Goal: Information Seeking & Learning: Learn about a topic

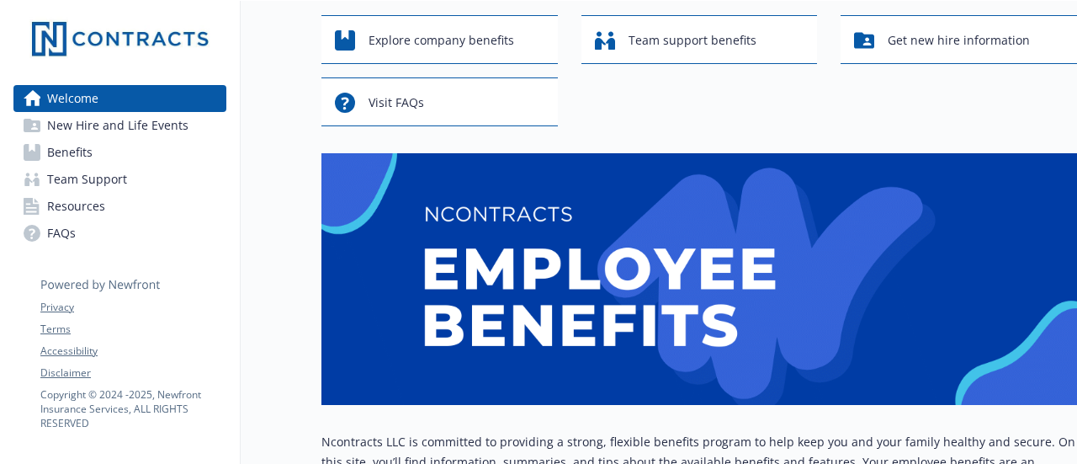
scroll to position [421, 0]
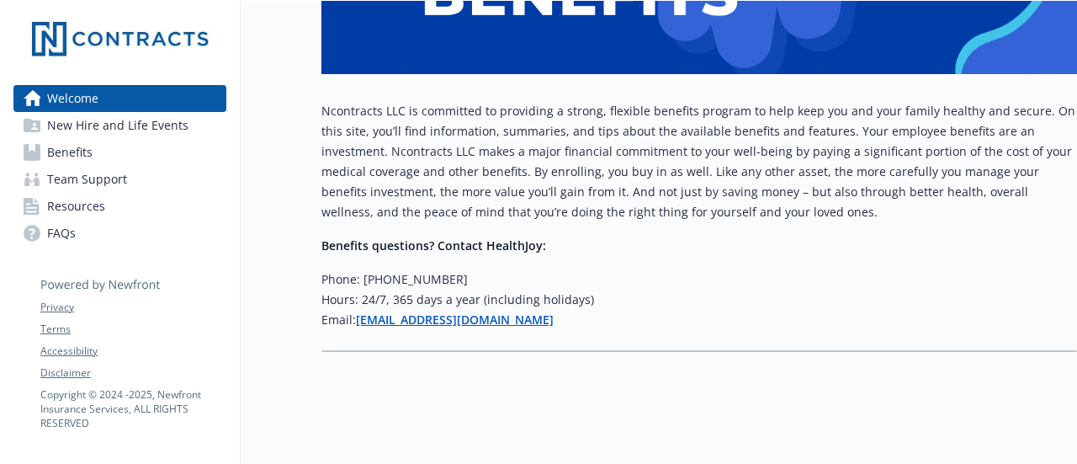
click at [63, 231] on span "FAQs" at bounding box center [61, 233] width 29 height 27
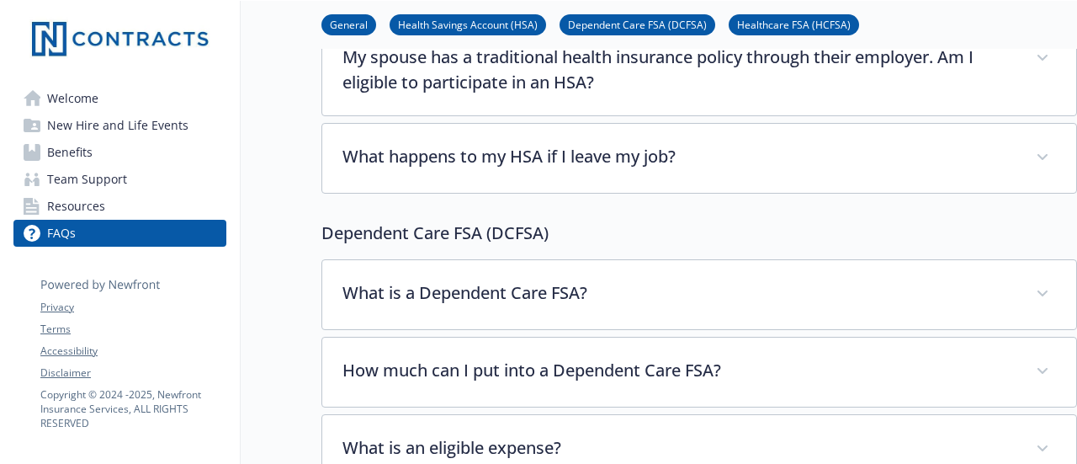
scroll to position [1346, 0]
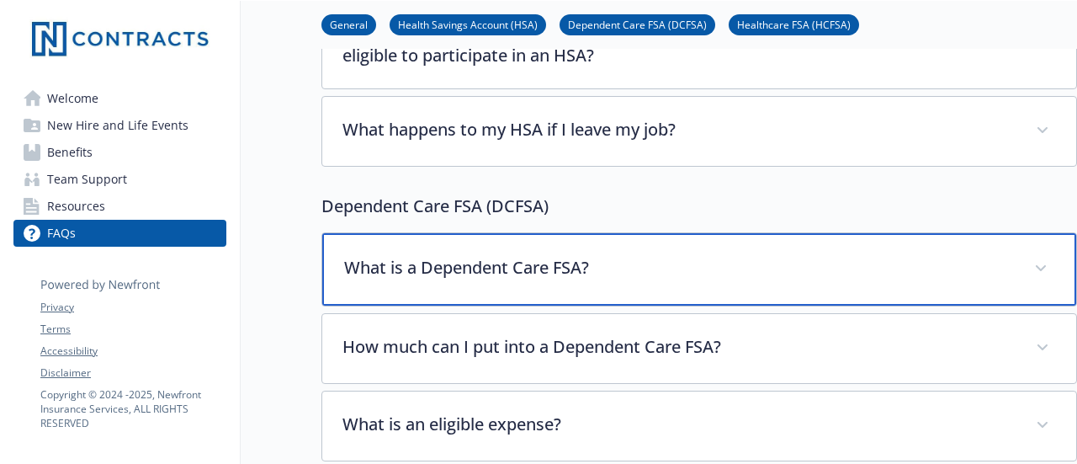
click at [606, 255] on p "What is a Dependent Care FSA?" at bounding box center [679, 267] width 670 height 25
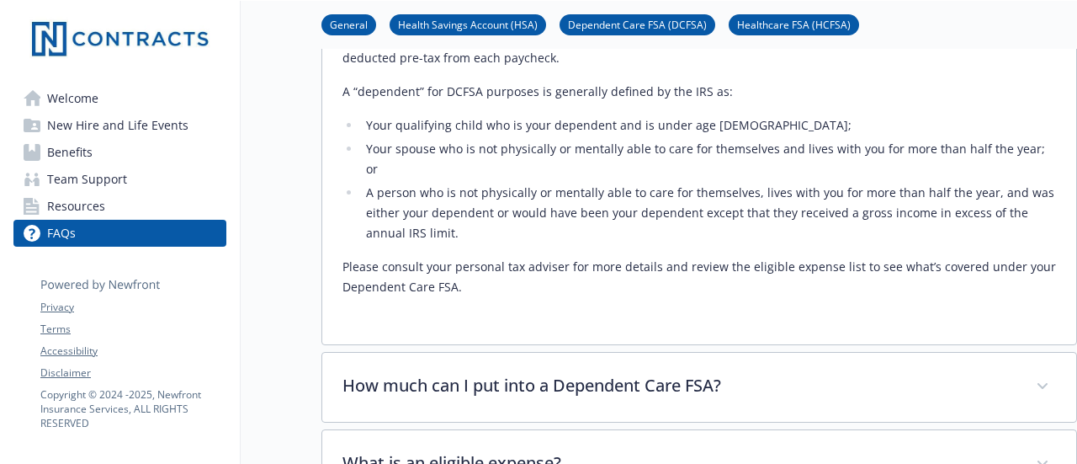
scroll to position [1683, 0]
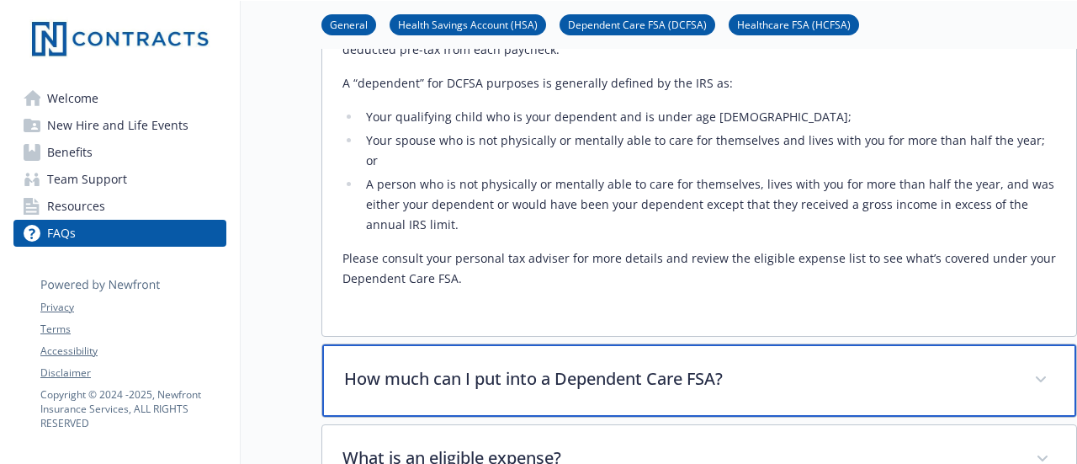
click at [554, 366] on p "How much can I put into a Dependent Care FSA?" at bounding box center [679, 378] width 670 height 25
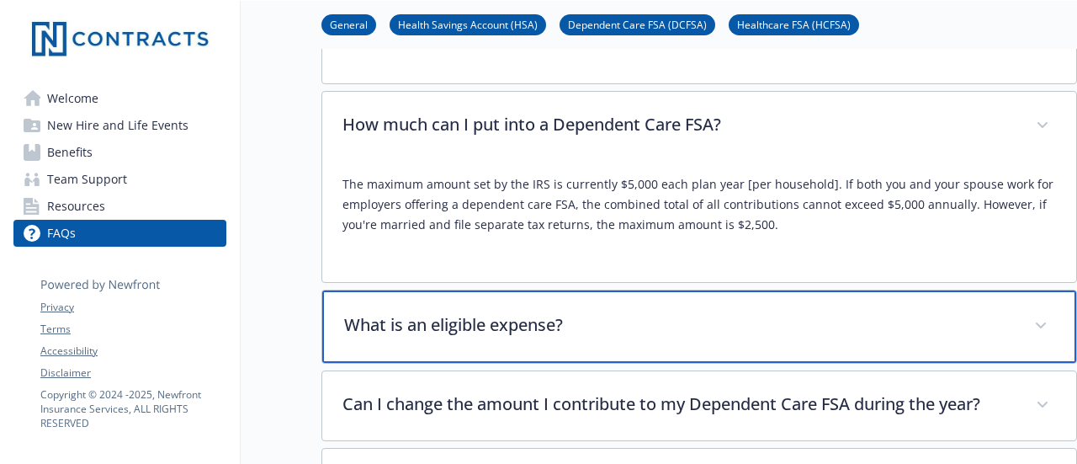
click at [565, 292] on div "What is an eligible expense?" at bounding box center [699, 326] width 754 height 72
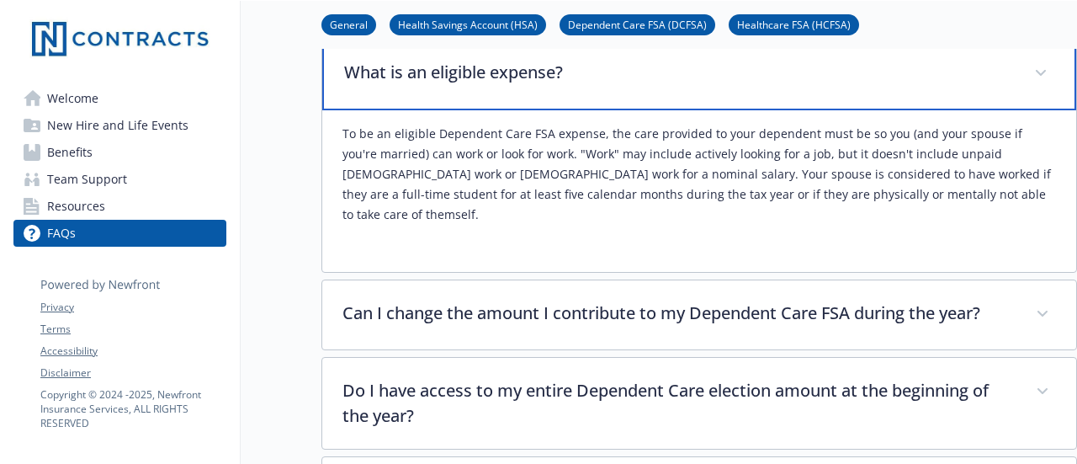
scroll to position [2272, 0]
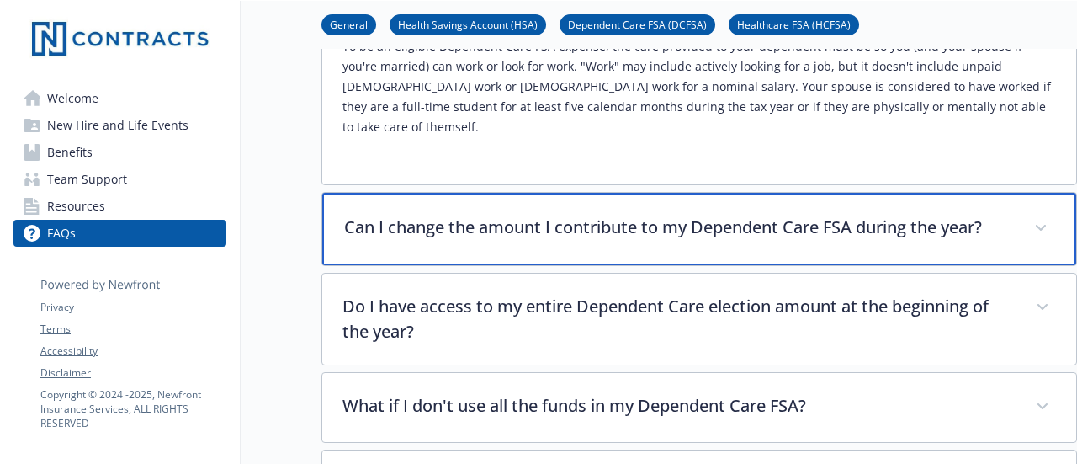
click at [705, 215] on p "Can I change the amount I contribute to my Dependent Care FSA during the year?" at bounding box center [679, 227] width 670 height 25
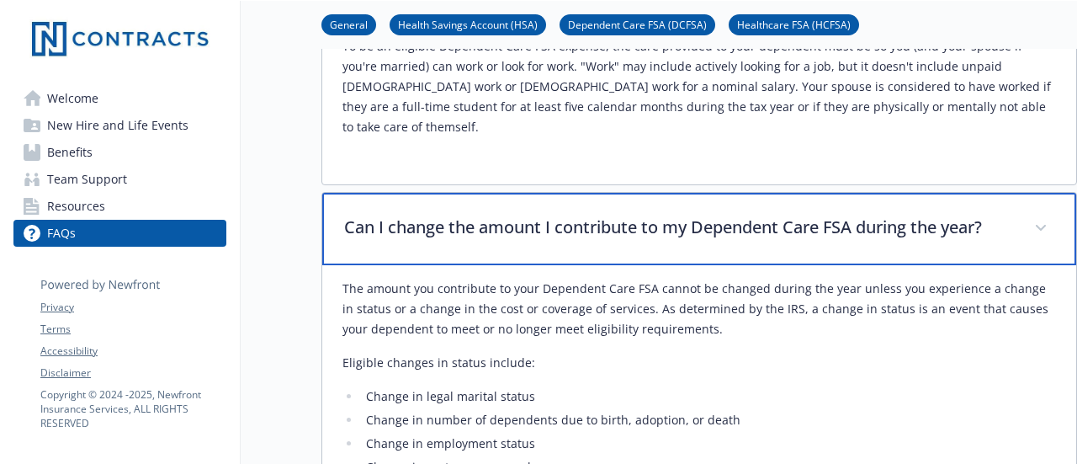
click at [702, 215] on p "Can I change the amount I contribute to my Dependent Care FSA during the year?" at bounding box center [679, 227] width 670 height 25
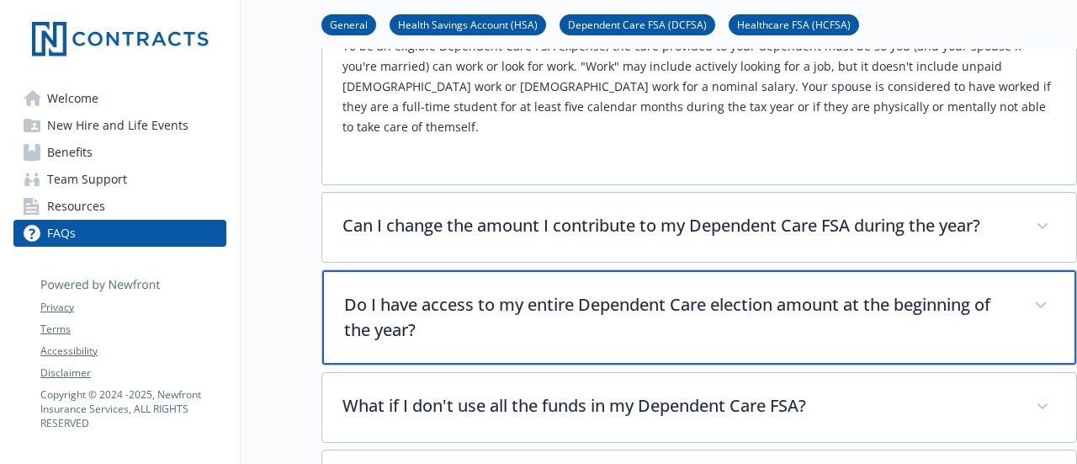
click at [603, 292] on p "Do I have access to my entire Dependent Care election amount at the beginning o…" at bounding box center [679, 317] width 670 height 50
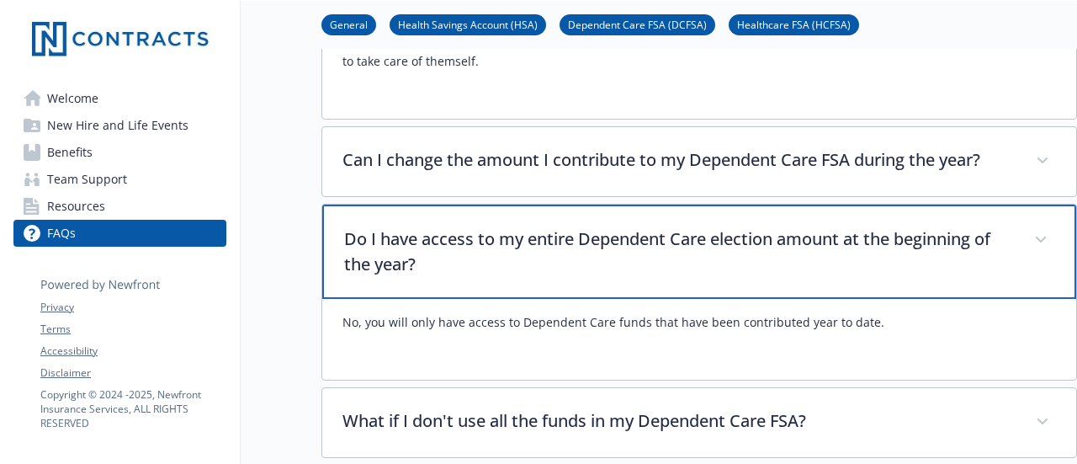
scroll to position [2440, 0]
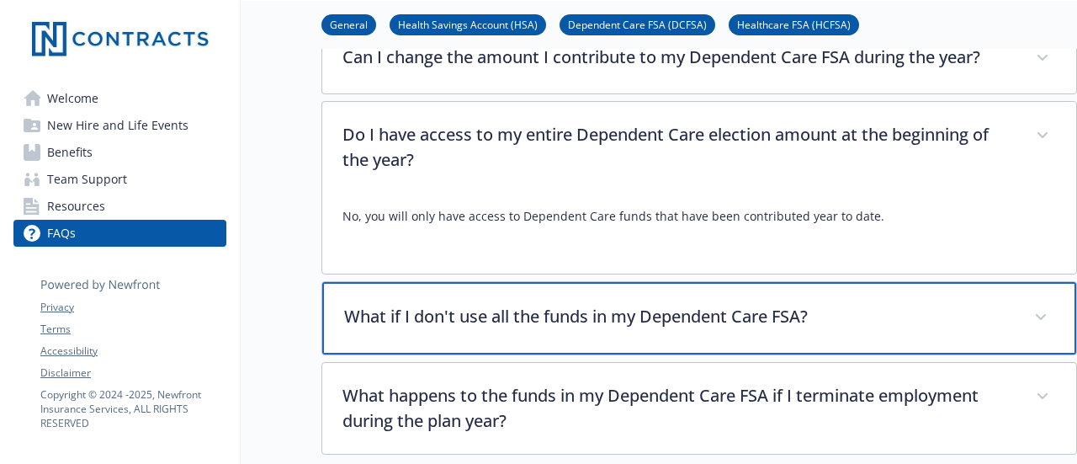
click at [540, 304] on p "What if I don't use all the funds in my Dependent Care FSA?" at bounding box center [679, 316] width 670 height 25
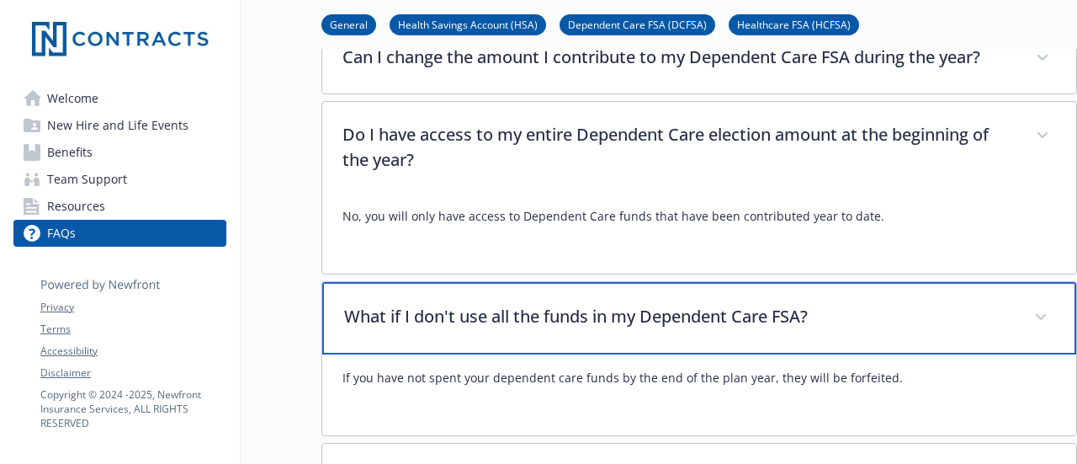
click at [642, 304] on p "What if I don't use all the funds in my Dependent Care FSA?" at bounding box center [679, 316] width 670 height 25
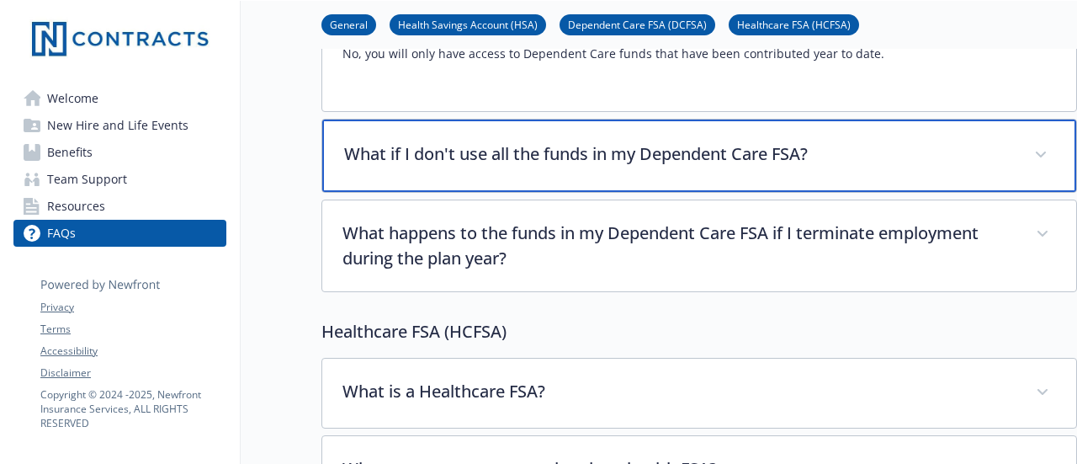
scroll to position [2609, 0]
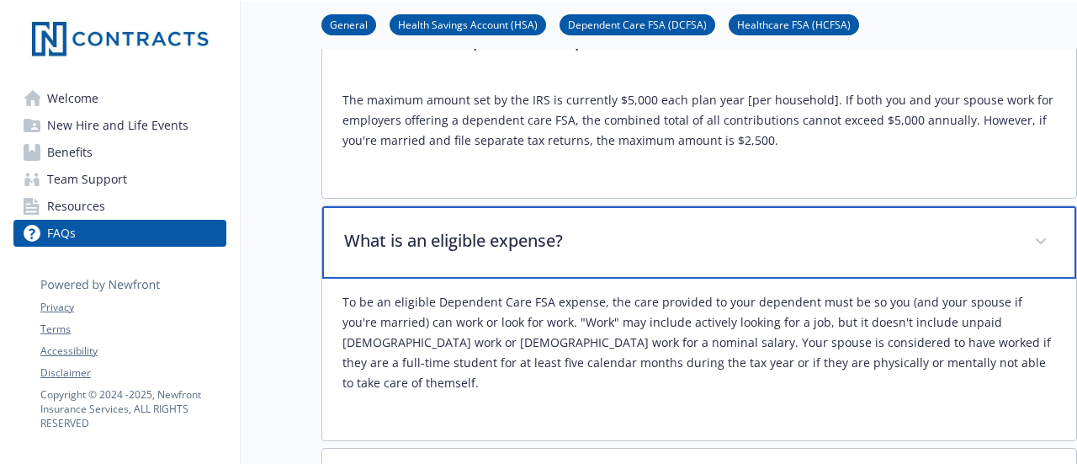
click at [651, 228] on p "What is an eligible expense?" at bounding box center [679, 240] width 670 height 25
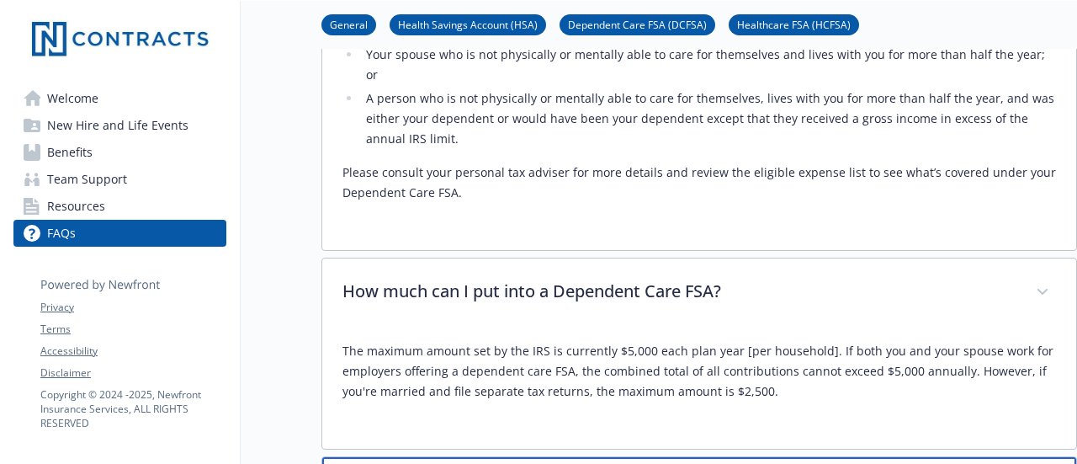
scroll to position [1767, 0]
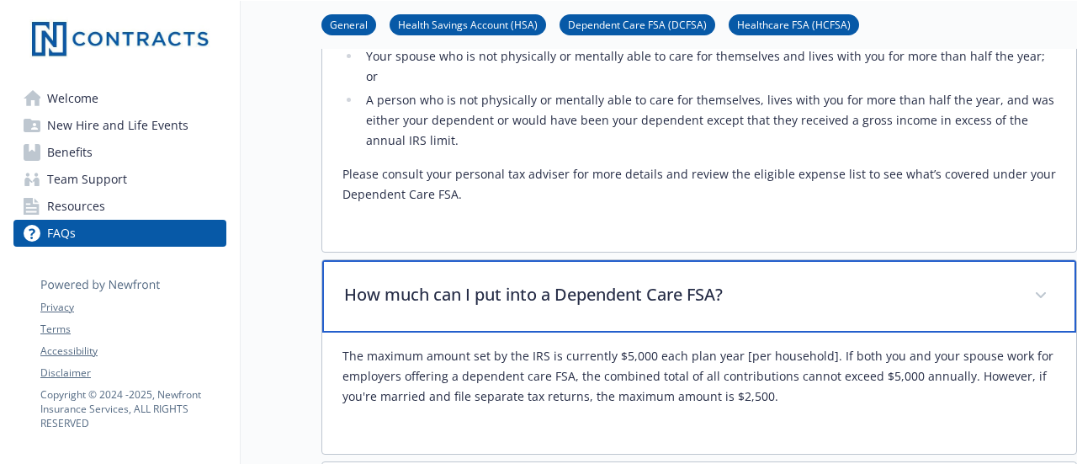
click at [573, 260] on div "How much can I put into a Dependent Care FSA?" at bounding box center [699, 296] width 754 height 72
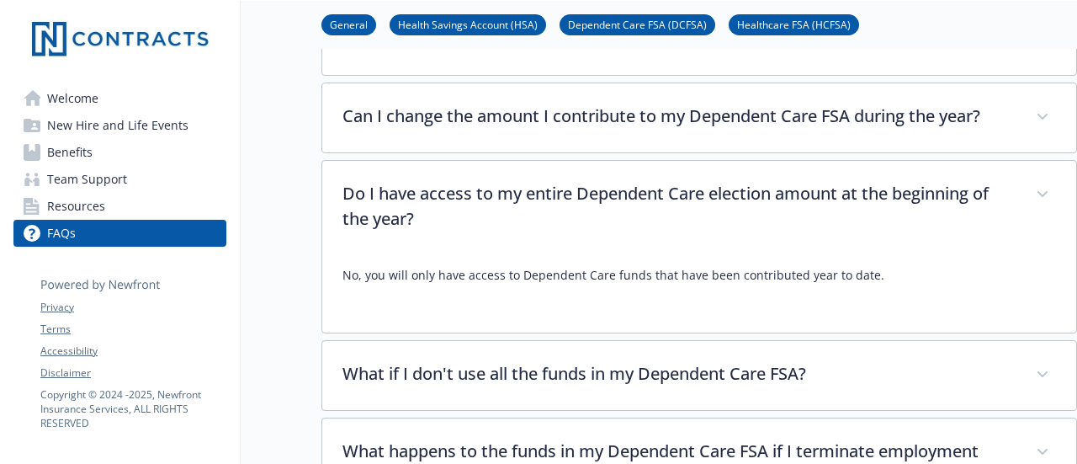
scroll to position [2104, 0]
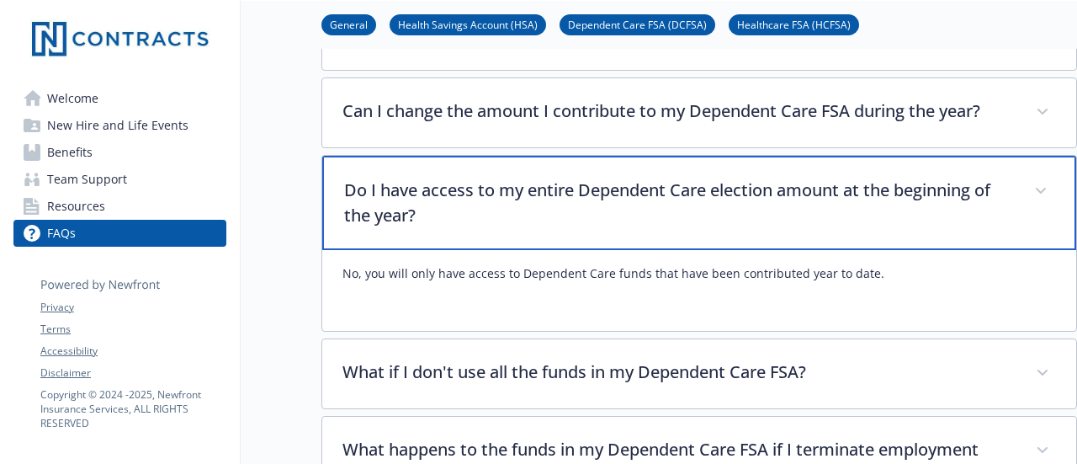
click at [766, 178] on p "Do I have access to my entire Dependent Care election amount at the beginning o…" at bounding box center [679, 203] width 670 height 50
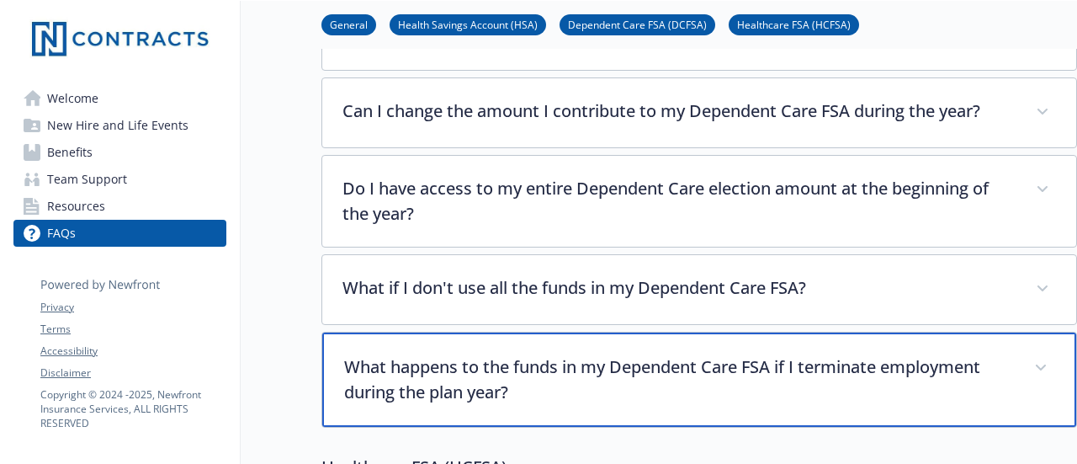
click at [673, 354] on p "What happens to the funds in my Dependent Care FSA if I terminate employment du…" at bounding box center [679, 379] width 670 height 50
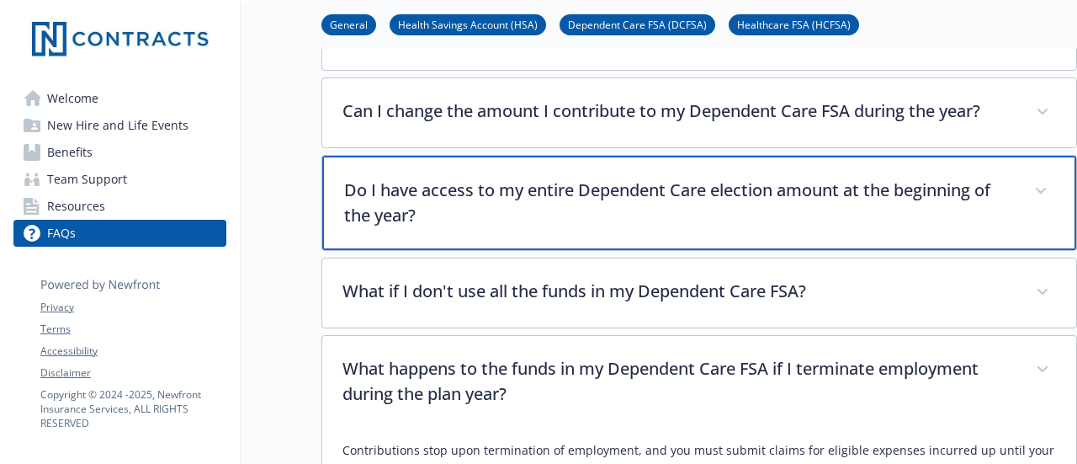
click at [559, 178] on p "Do I have access to my entire Dependent Care election amount at the beginning o…" at bounding box center [679, 203] width 670 height 50
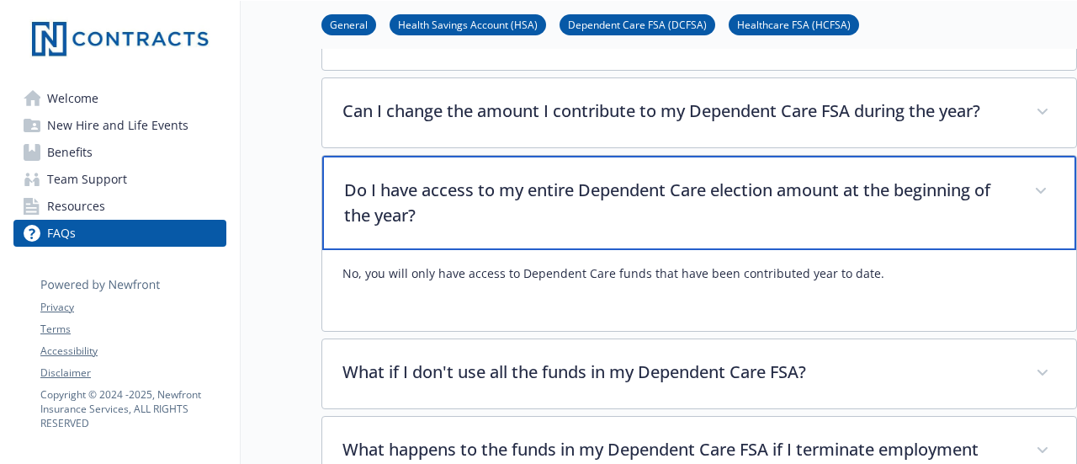
click at [558, 178] on p "Do I have access to my entire Dependent Care election amount at the beginning o…" at bounding box center [679, 203] width 670 height 50
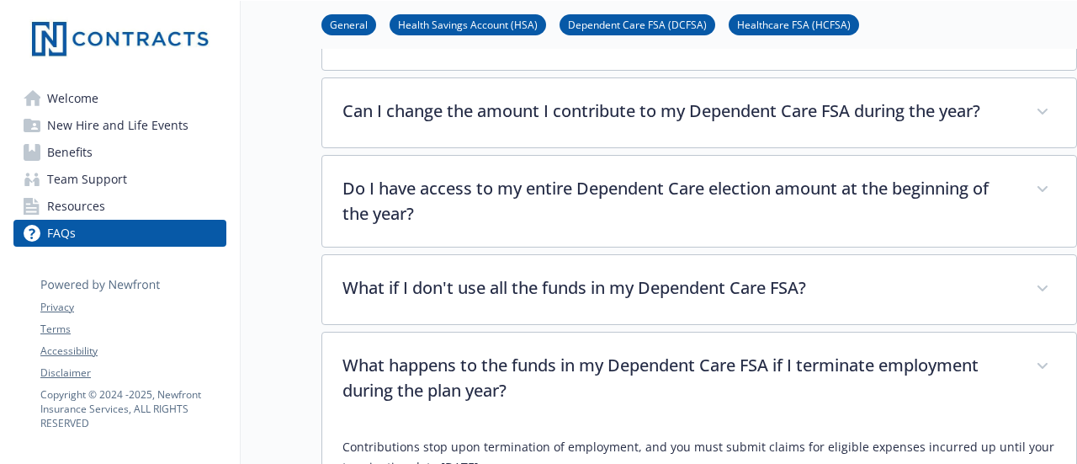
click at [621, 18] on link "Dependent Care FSA (DCFSA)" at bounding box center [638, 24] width 156 height 16
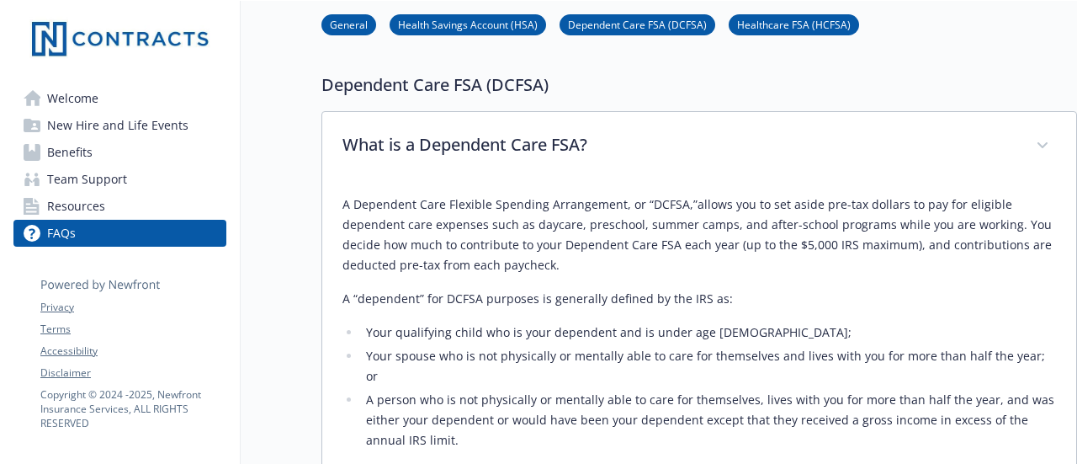
scroll to position [1457, 13]
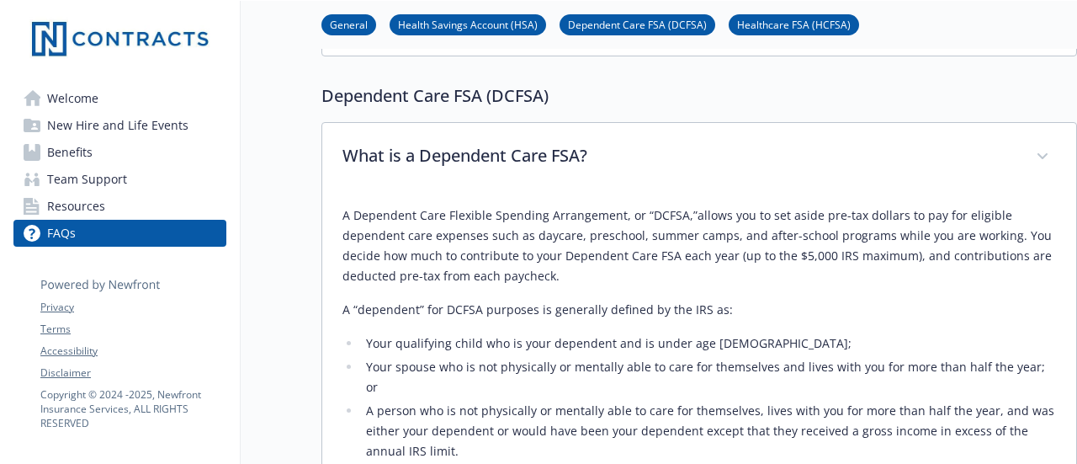
click at [88, 154] on link "Benefits" at bounding box center [119, 152] width 213 height 27
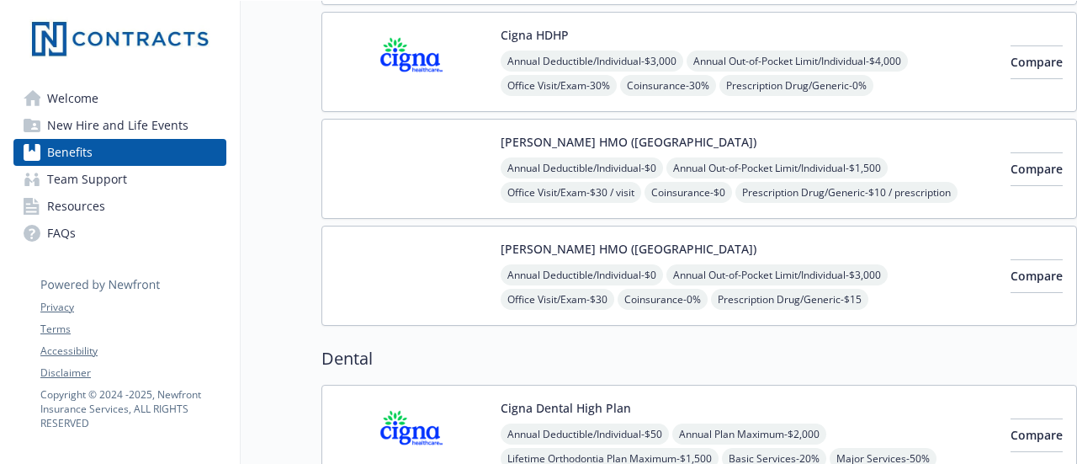
scroll to position [0, 13]
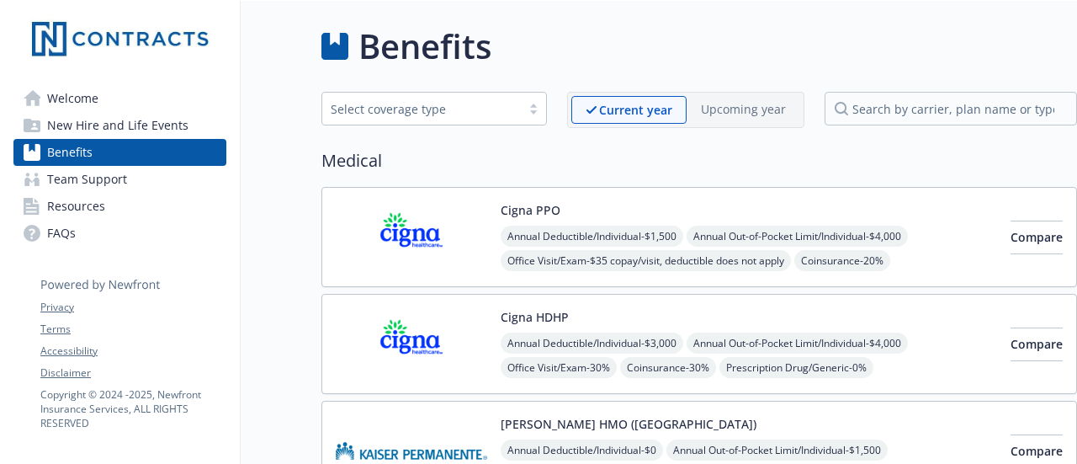
click at [103, 232] on link "FAQs" at bounding box center [119, 233] width 213 height 27
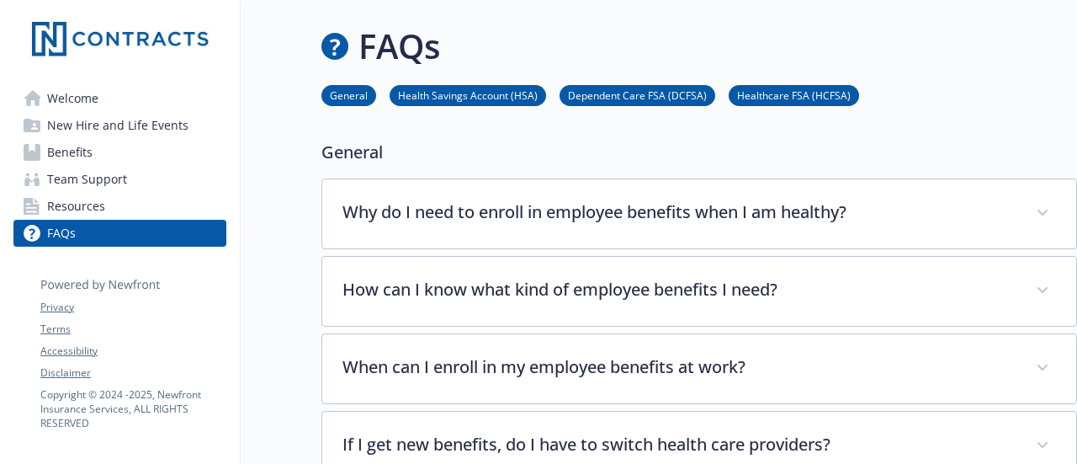
click at [98, 149] on link "Benefits" at bounding box center [119, 152] width 213 height 27
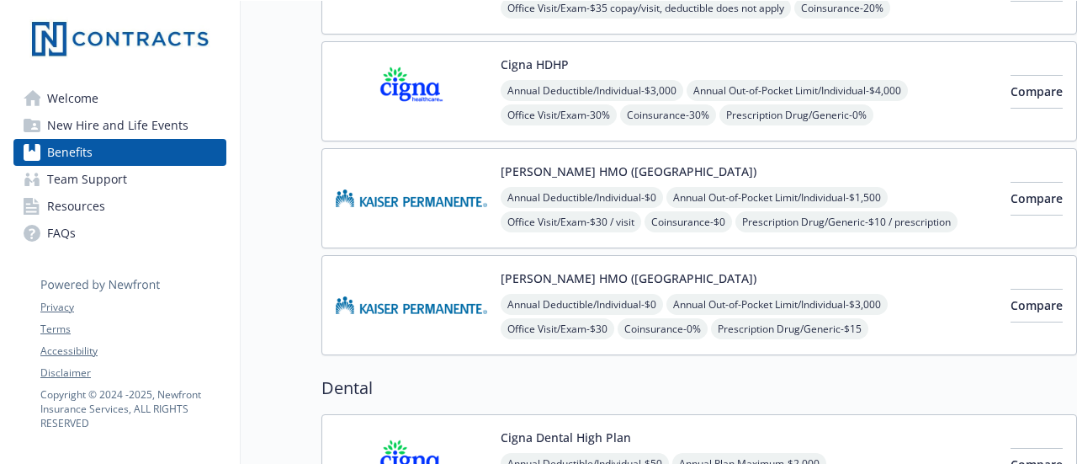
scroll to position [0, 13]
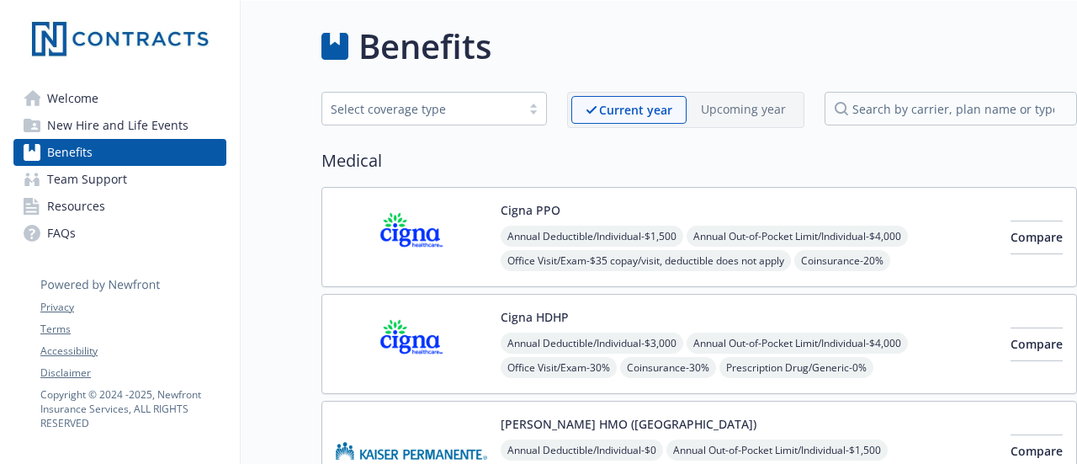
click at [493, 108] on div "Select coverage type" at bounding box center [422, 109] width 182 height 18
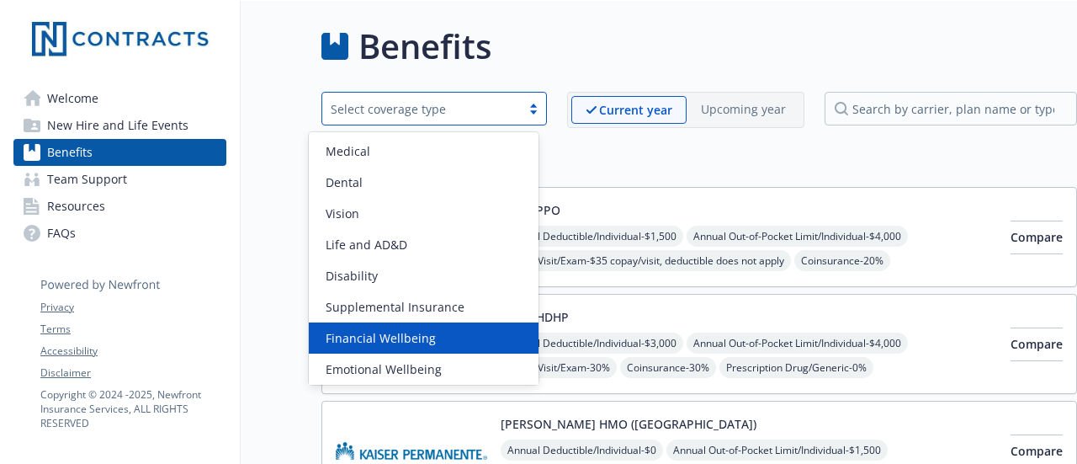
scroll to position [66, 0]
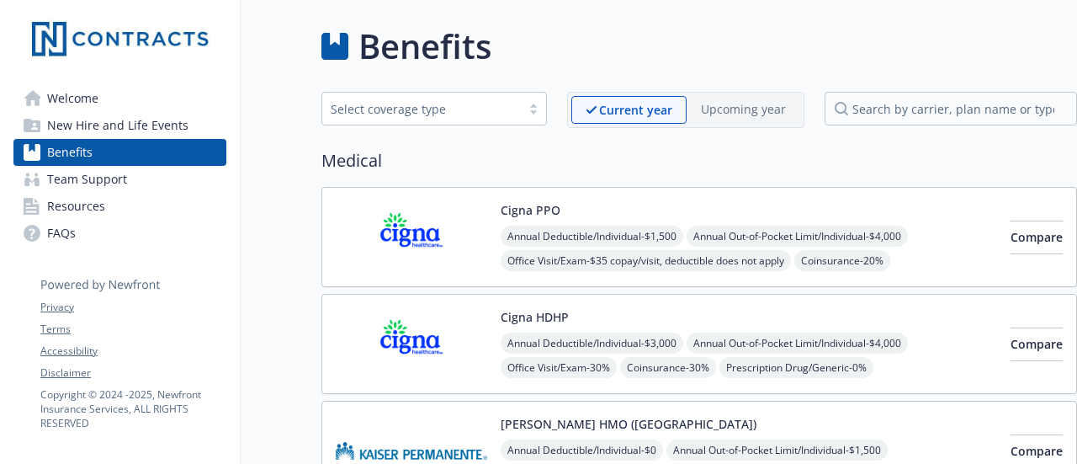
click at [625, 173] on div "Medical Cigna PPO Annual Deductible/Individual - $1,500 Annual Out-of-Pocket Li…" at bounding box center [699, 377] width 756 height 459
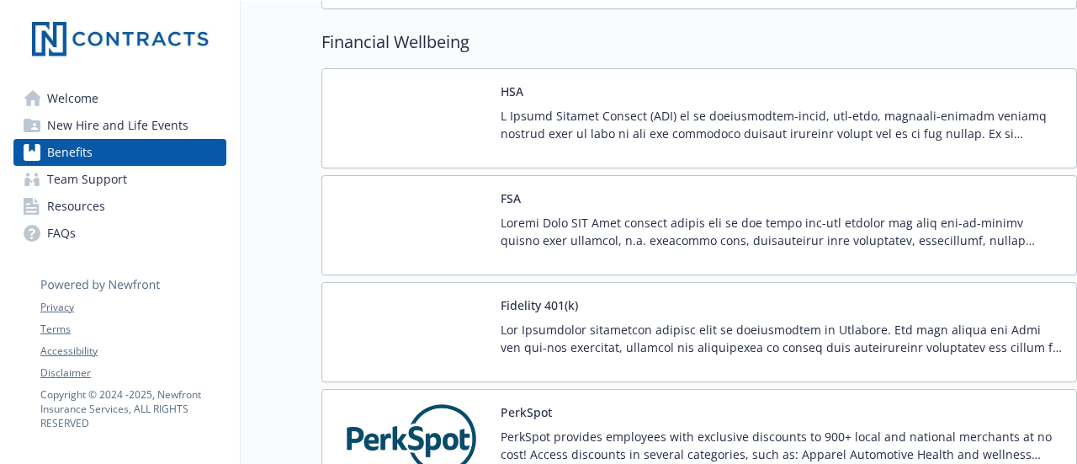
scroll to position [1851, 13]
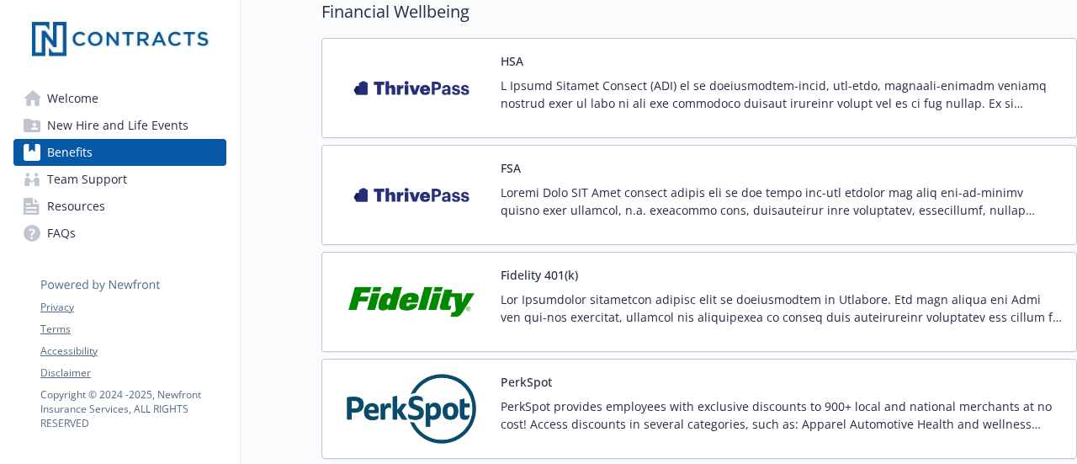
click at [436, 183] on img at bounding box center [411, 195] width 151 height 72
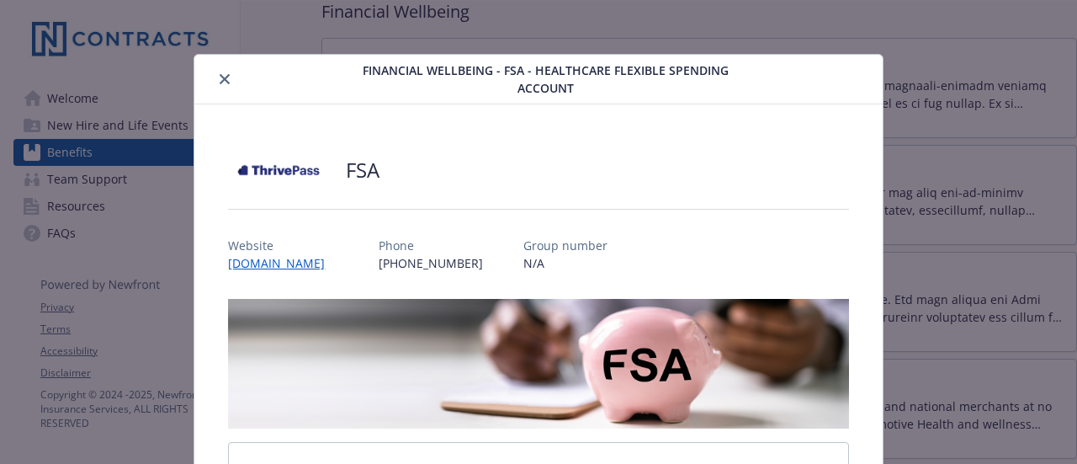
scroll to position [50, 0]
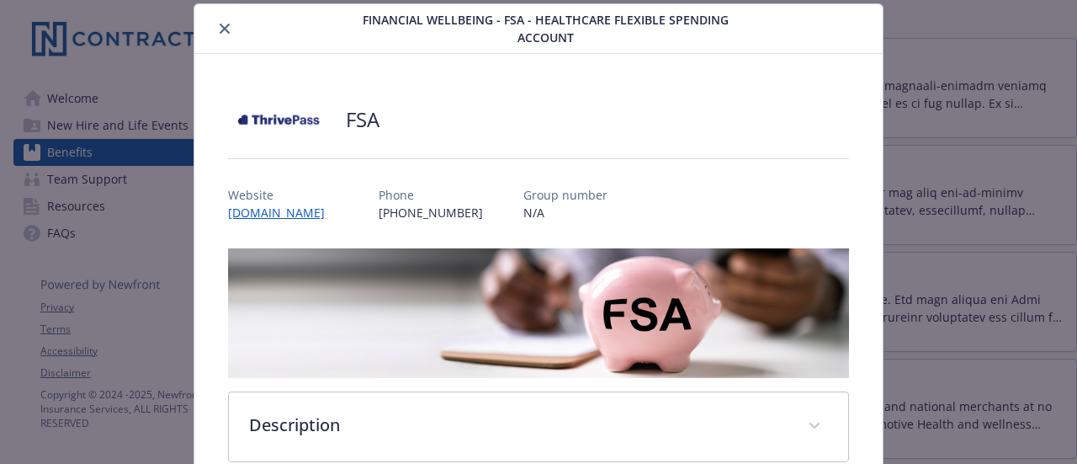
click at [835, 48] on div "Financial Wellbeing - FSA - Healthcare Flexible Spending Account" at bounding box center [538, 29] width 688 height 50
